Goal: Task Accomplishment & Management: Manage account settings

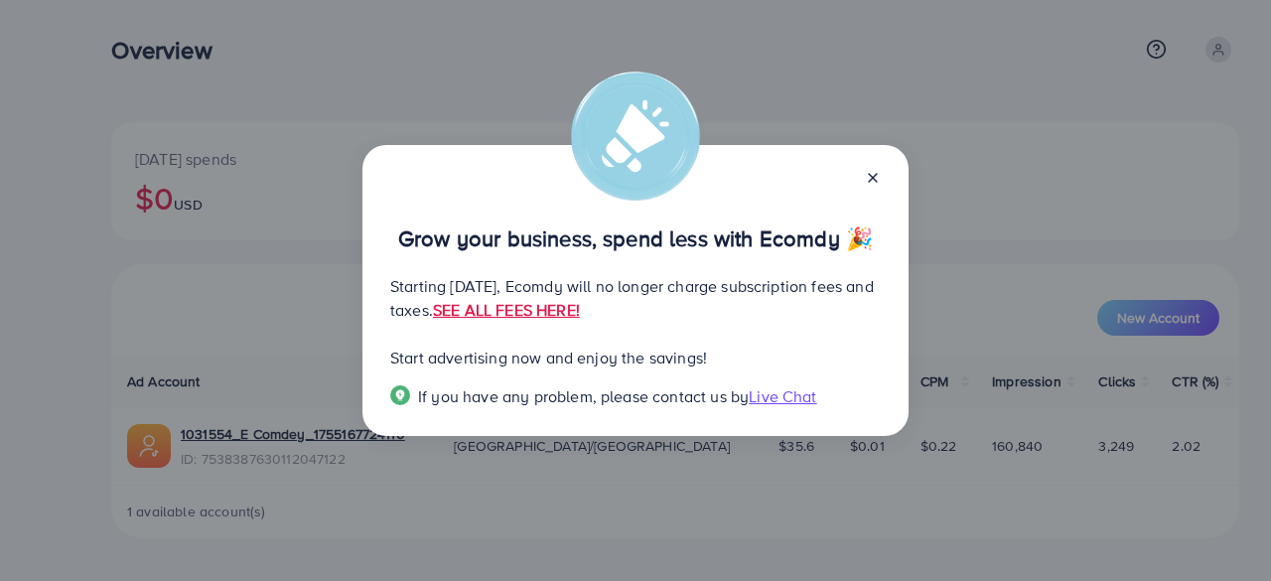
click at [871, 175] on icon at bounding box center [873, 178] width 16 height 16
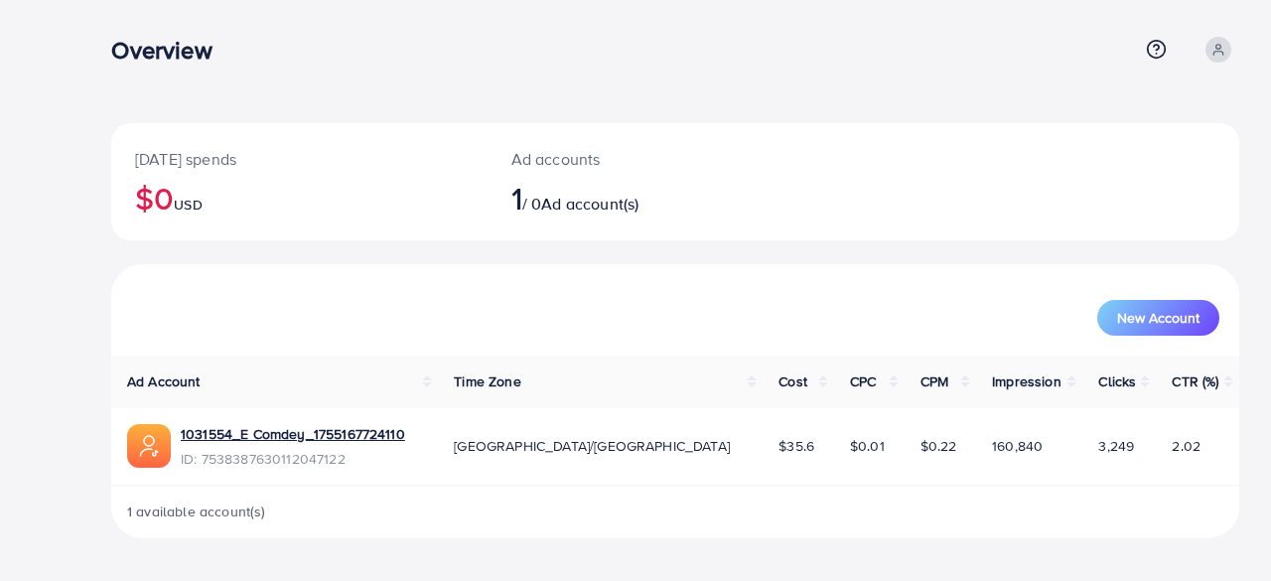
click at [157, 36] on h3 "Overview" at bounding box center [169, 50] width 116 height 29
click at [141, 47] on h3 "Overview" at bounding box center [169, 50] width 116 height 29
click at [540, 196] on h2 "1 / 0 Ad account(s)" at bounding box center [628, 198] width 234 height 38
click at [1222, 54] on icon at bounding box center [1217, 54] width 9 height 4
click at [1114, 162] on span "Log out" at bounding box center [1120, 163] width 54 height 24
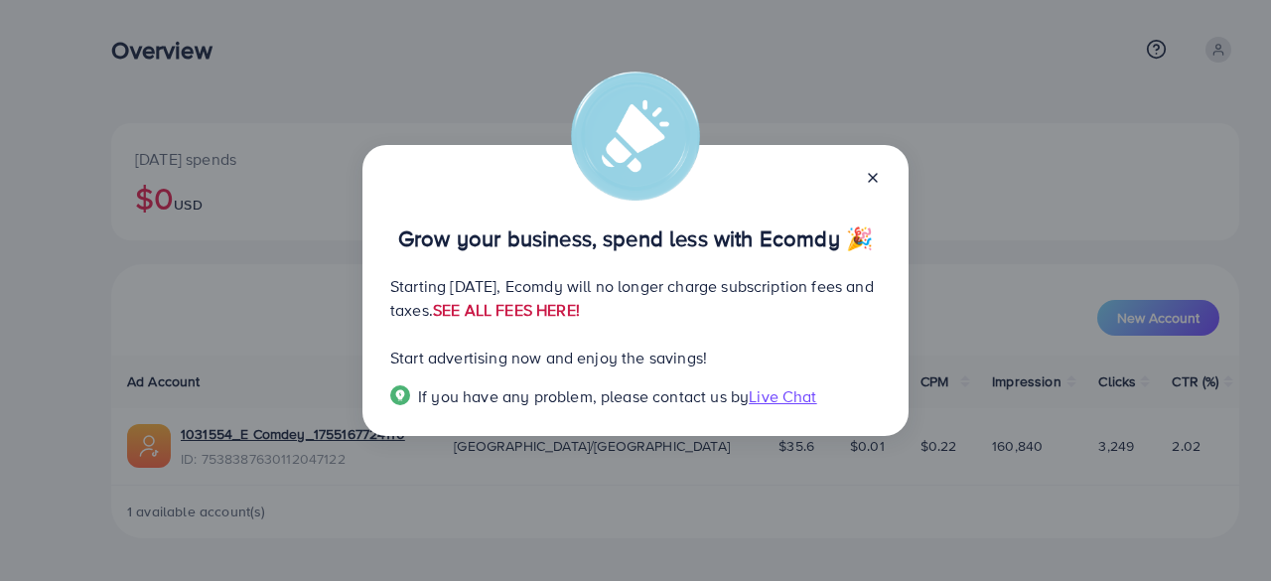
click at [580, 311] on link "SEE ALL FEES HERE!" at bounding box center [506, 310] width 147 height 22
click at [806, 400] on span "Live Chat" at bounding box center [781, 396] width 67 height 22
click at [789, 396] on span "Live Chat" at bounding box center [781, 396] width 67 height 22
click at [877, 178] on icon at bounding box center [873, 178] width 16 height 16
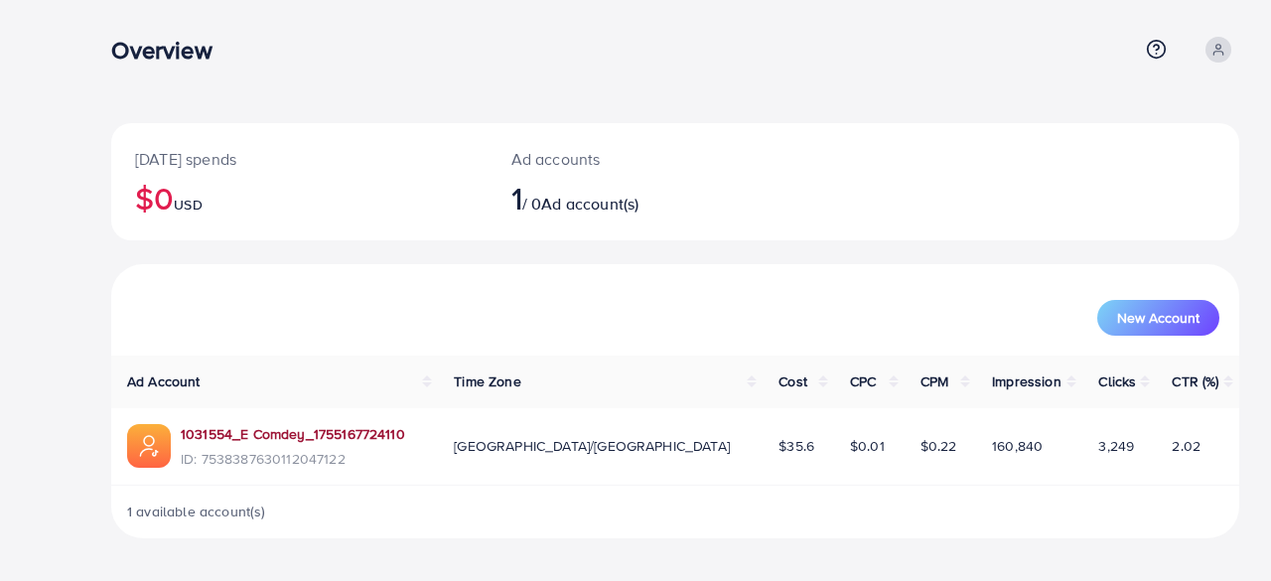
click at [337, 434] on link "1031554_E Comdey_1755167724110" at bounding box center [293, 434] width 224 height 20
click at [1201, 324] on button "New Account" at bounding box center [1158, 318] width 122 height 36
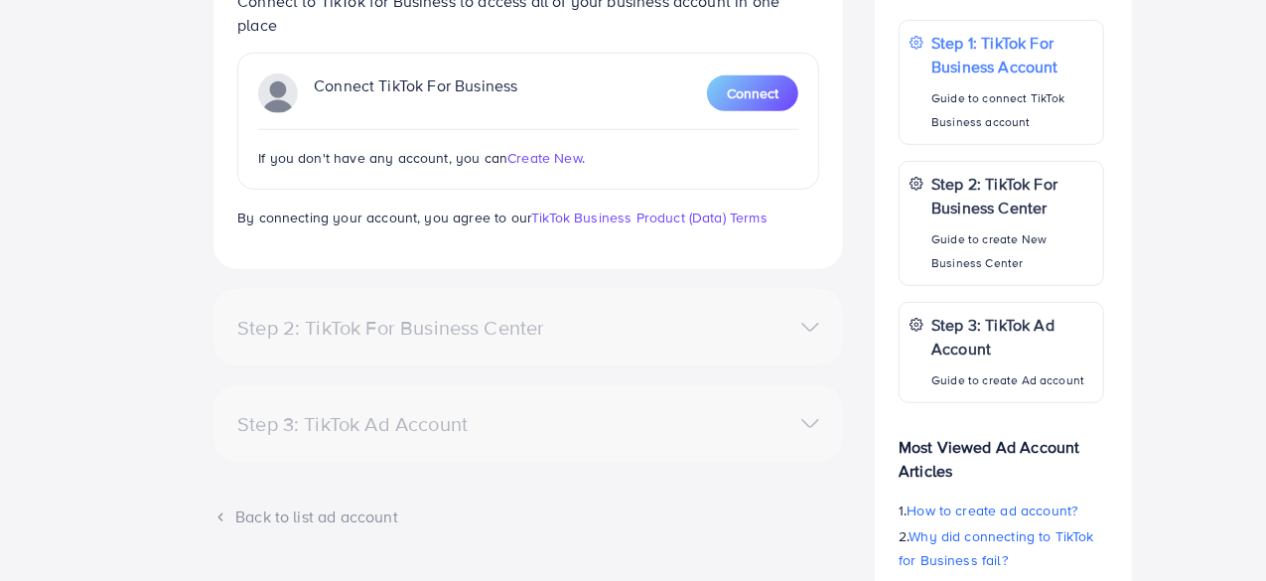
scroll to position [654, 0]
